Goal: Task Accomplishment & Management: Complete application form

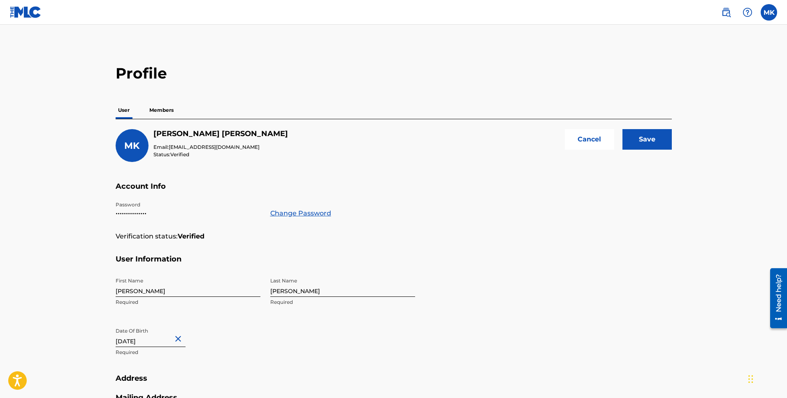
click at [638, 143] on input "Save" at bounding box center [647, 139] width 49 height 21
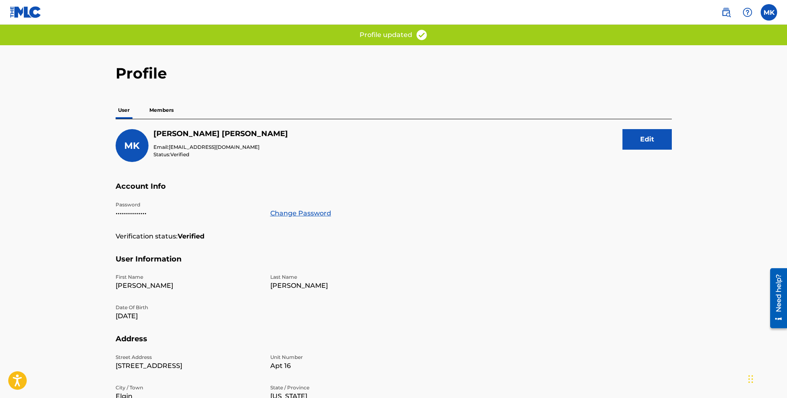
click at [168, 110] on p "Members" at bounding box center [161, 110] width 29 height 17
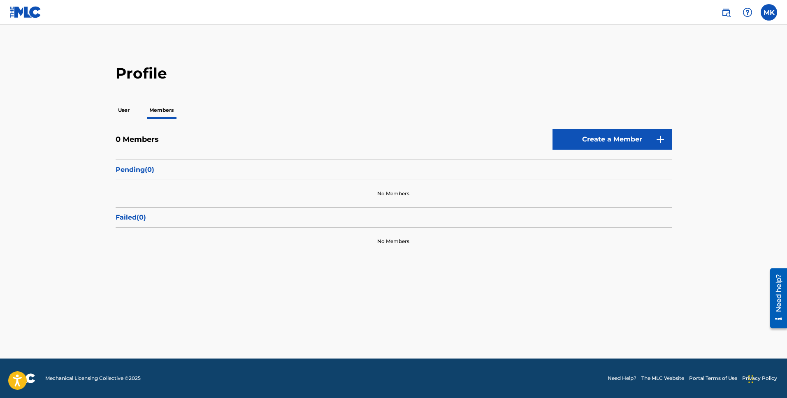
click at [120, 108] on p "User" at bounding box center [124, 110] width 16 height 17
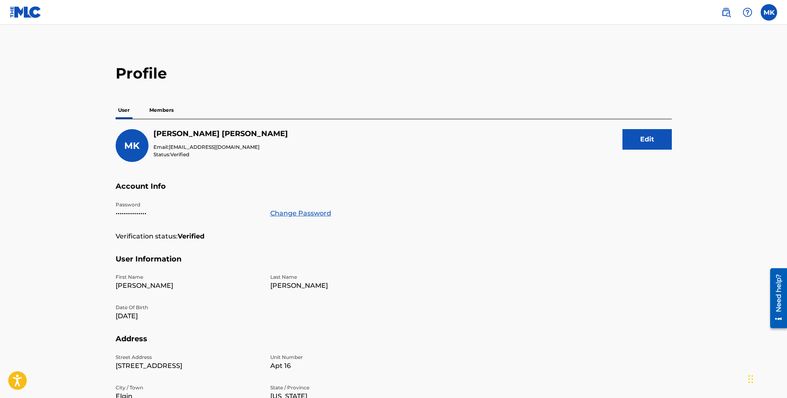
click at [167, 108] on p "Members" at bounding box center [161, 110] width 29 height 17
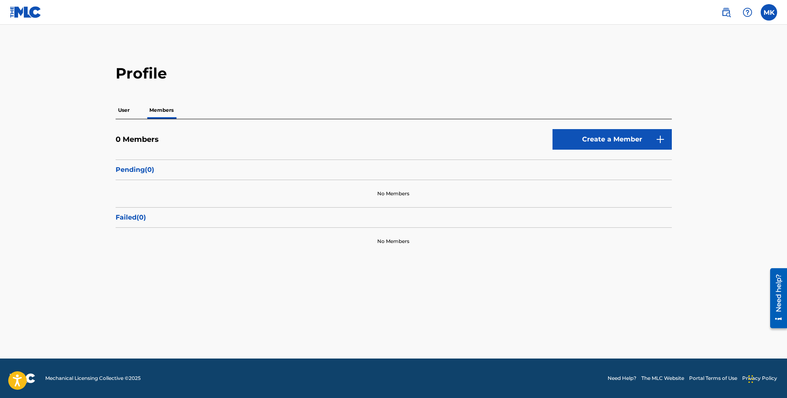
click at [597, 136] on link "Create a Member" at bounding box center [612, 139] width 119 height 21
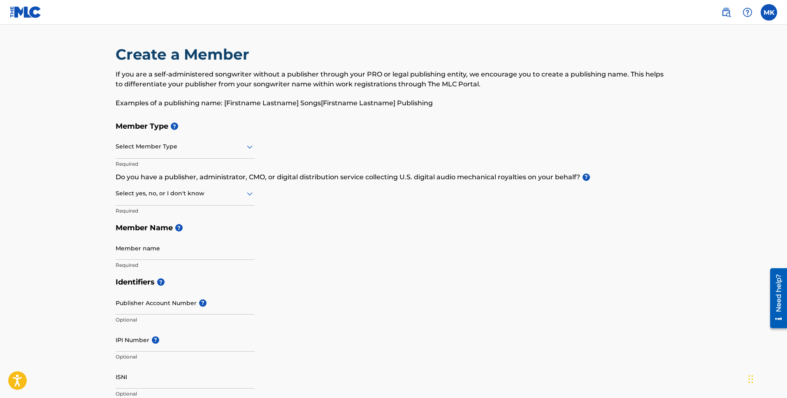
click at [156, 147] on div at bounding box center [185, 147] width 139 height 10
click at [258, 116] on div "Create a Member If you are a self-administered songwriter without a publisher t…" at bounding box center [394, 81] width 556 height 72
click at [216, 192] on div at bounding box center [185, 193] width 139 height 10
click at [348, 203] on div "Member Type ? Select Member Type Required Do you have a publisher, administrato…" at bounding box center [394, 196] width 556 height 156
click at [235, 256] on input "Member name" at bounding box center [185, 248] width 139 height 23
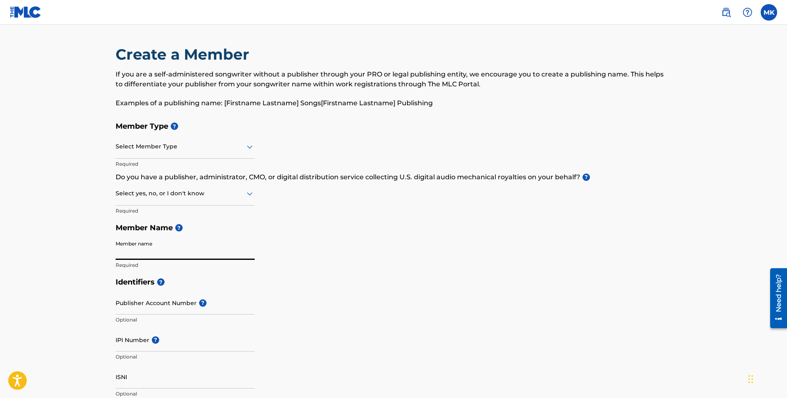
click at [335, 234] on h5 "Member Name ?" at bounding box center [394, 228] width 556 height 18
click at [26, 11] on img at bounding box center [26, 12] width 32 height 12
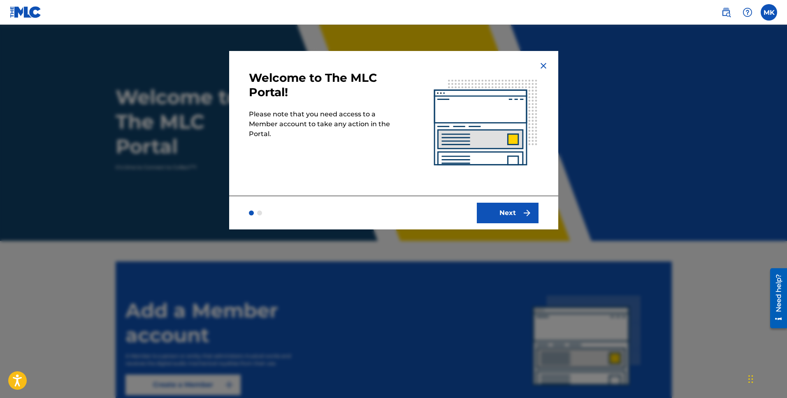
click at [517, 209] on button "Next" at bounding box center [508, 213] width 62 height 21
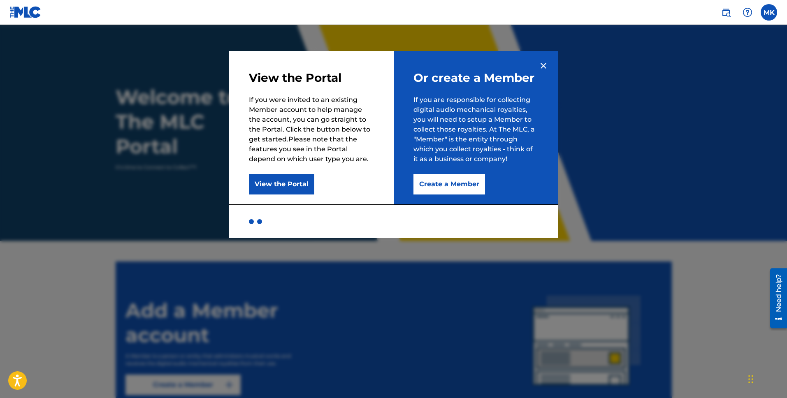
click at [545, 69] on img at bounding box center [544, 66] width 10 height 10
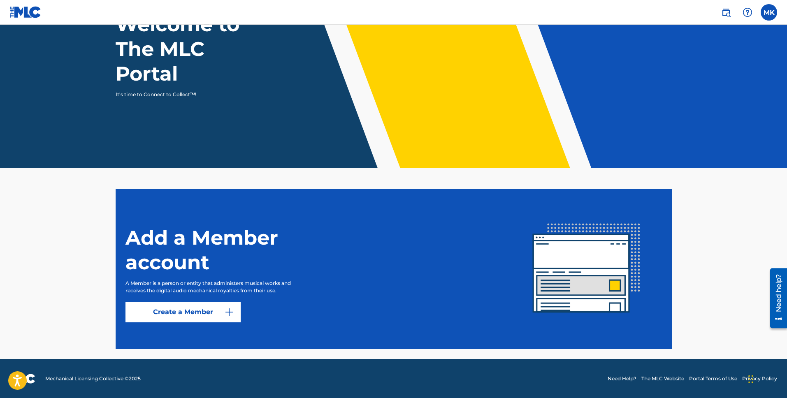
scroll to position [73, 0]
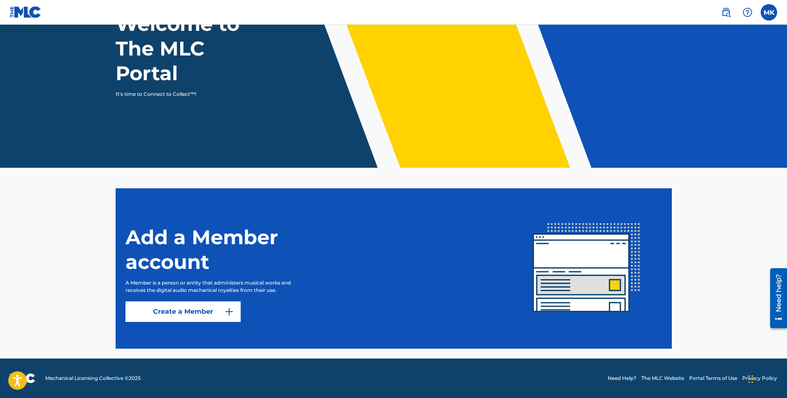
click at [200, 311] on link "Create a Member" at bounding box center [182, 312] width 115 height 21
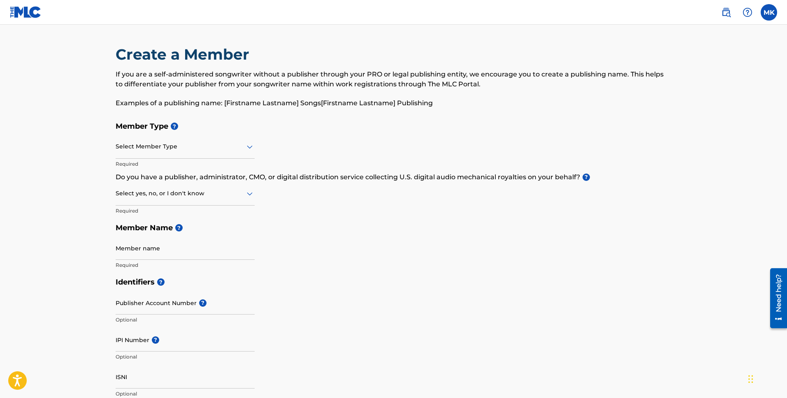
click at [235, 149] on div at bounding box center [185, 147] width 139 height 10
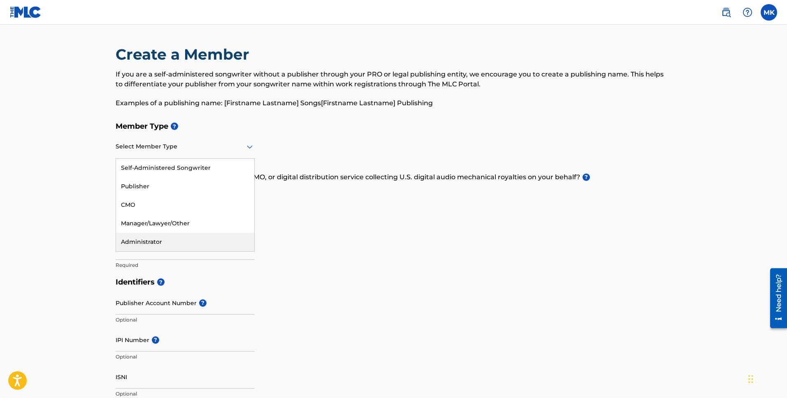
click at [154, 244] on div "Administrator" at bounding box center [185, 242] width 138 height 19
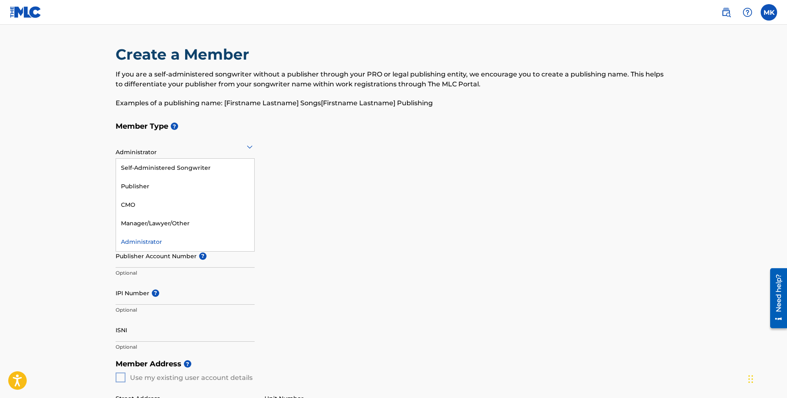
click at [216, 151] on div at bounding box center [185, 147] width 139 height 10
click at [204, 167] on div "Self-Administered Songwriter" at bounding box center [185, 168] width 138 height 19
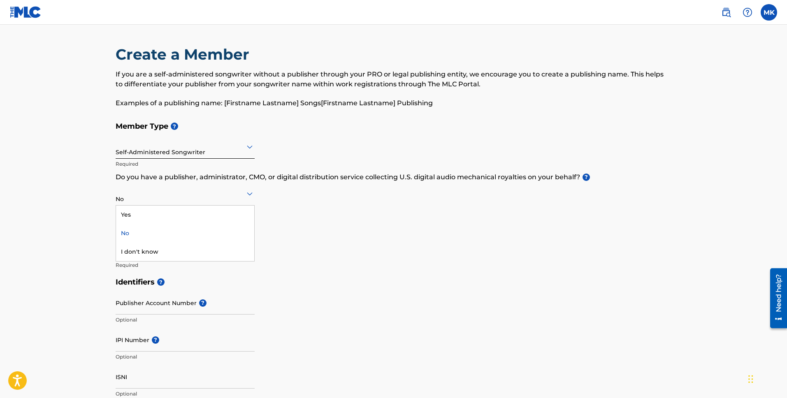
click at [229, 199] on div "No" at bounding box center [185, 194] width 139 height 20
click at [358, 137] on div "Member Type ? Self-Administered Songwriter Required Do you have a publisher, ad…" at bounding box center [394, 196] width 556 height 156
click at [23, 12] on img at bounding box center [26, 12] width 32 height 12
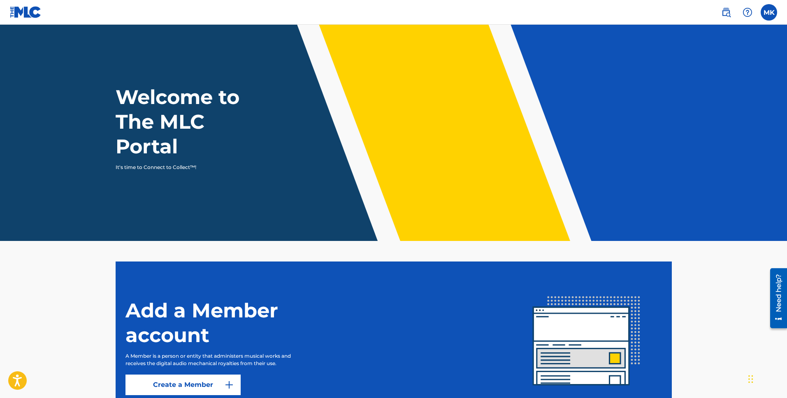
scroll to position [73, 0]
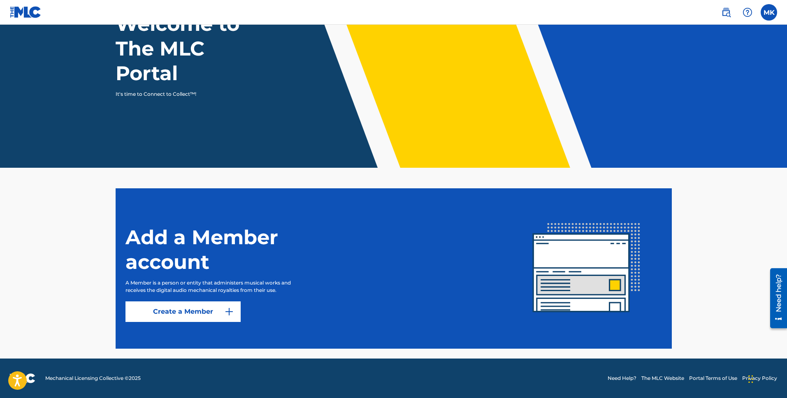
click at [178, 323] on section "Add a Member account A Member is a person or entity that administers musical wo…" at bounding box center [394, 268] width 556 height 160
click at [182, 315] on link "Create a Member" at bounding box center [182, 312] width 115 height 21
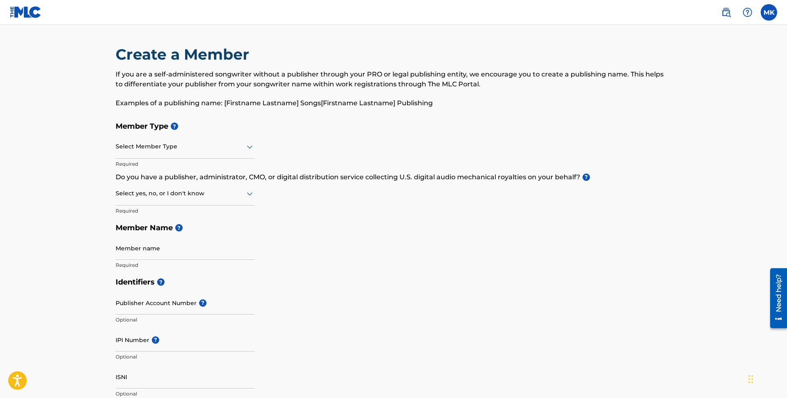
click at [173, 143] on div at bounding box center [185, 147] width 139 height 10
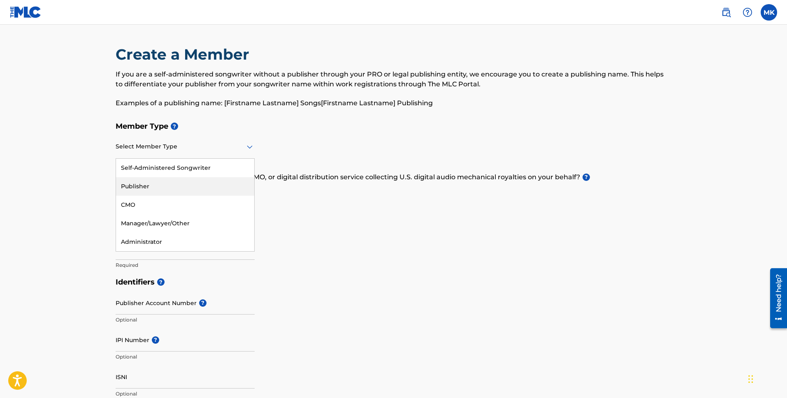
click at [149, 184] on div "Publisher" at bounding box center [185, 186] width 138 height 19
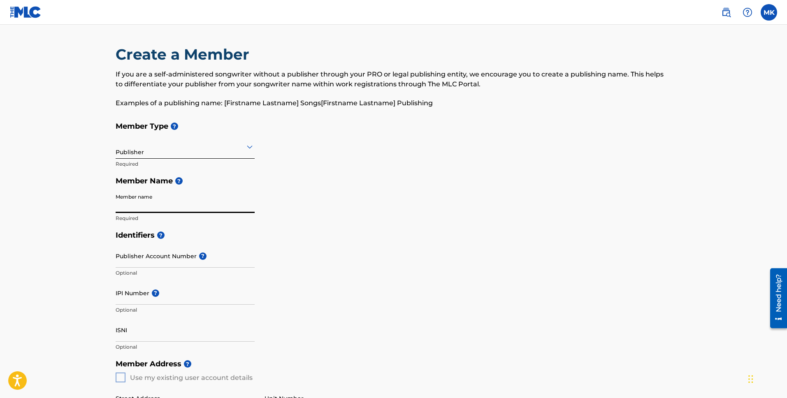
click at [155, 210] on input "Member name" at bounding box center [185, 201] width 139 height 23
click at [131, 252] on input "Publisher Account Number ?" at bounding box center [185, 255] width 139 height 23
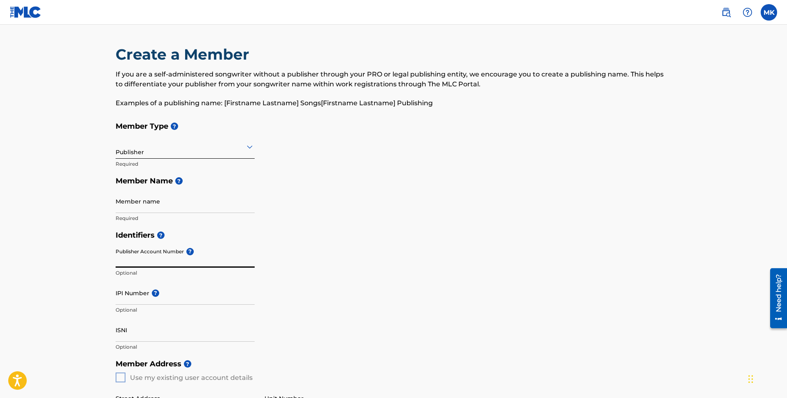
click at [22, 13] on img at bounding box center [26, 12] width 32 height 12
